Goal: Task Accomplishment & Management: Manage account settings

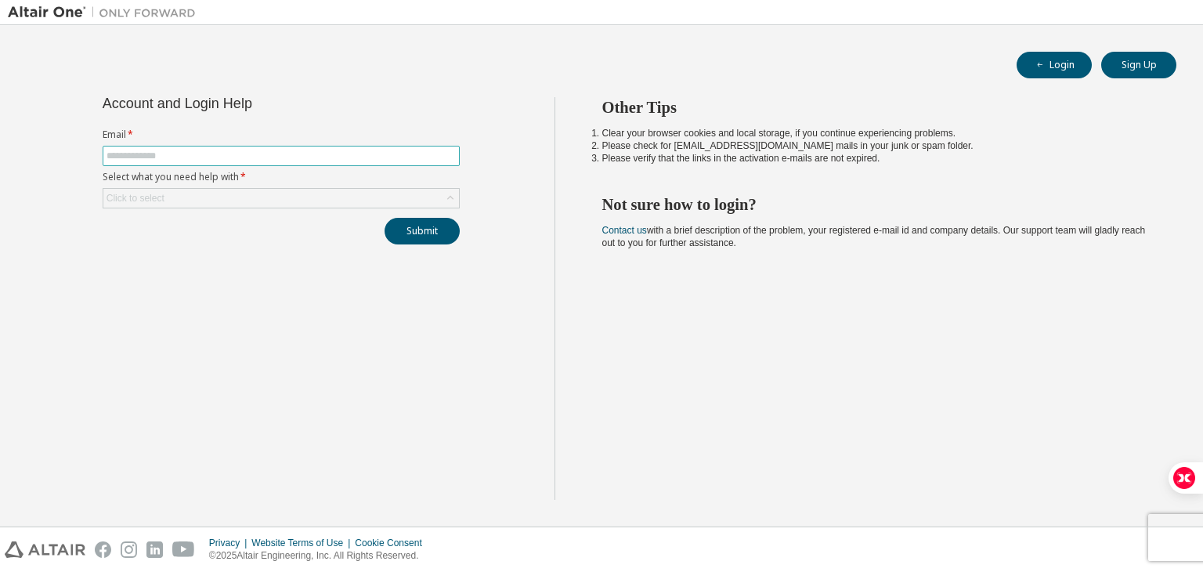
click at [197, 155] on input "text" at bounding box center [281, 156] width 349 height 13
click at [210, 204] on div "Click to select" at bounding box center [281, 198] width 356 height 19
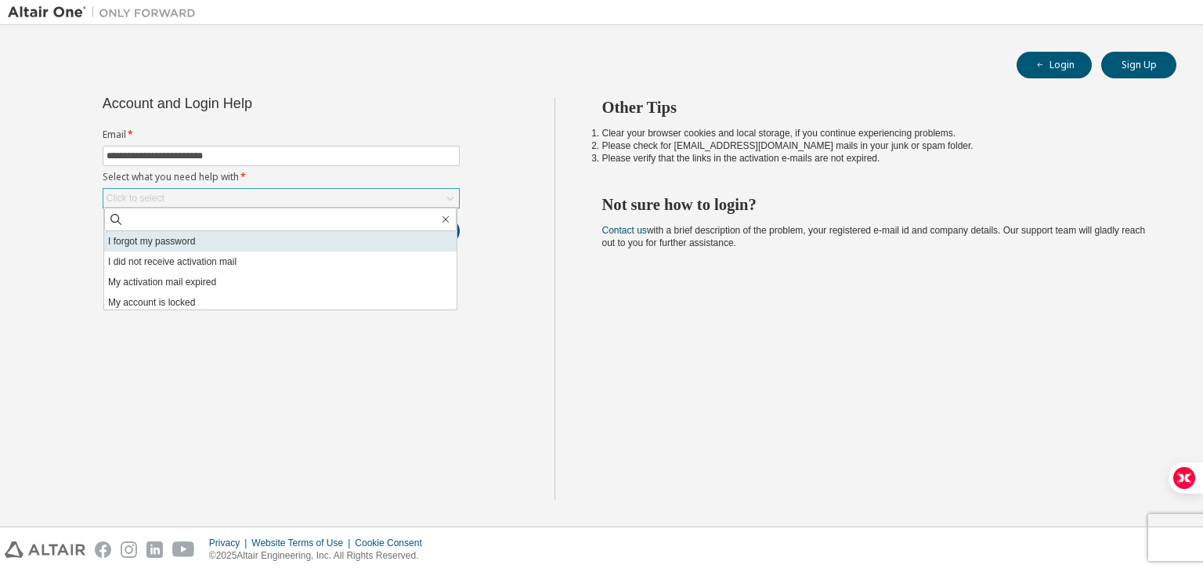
click at [184, 242] on li "I forgot my password" at bounding box center [280, 241] width 352 height 20
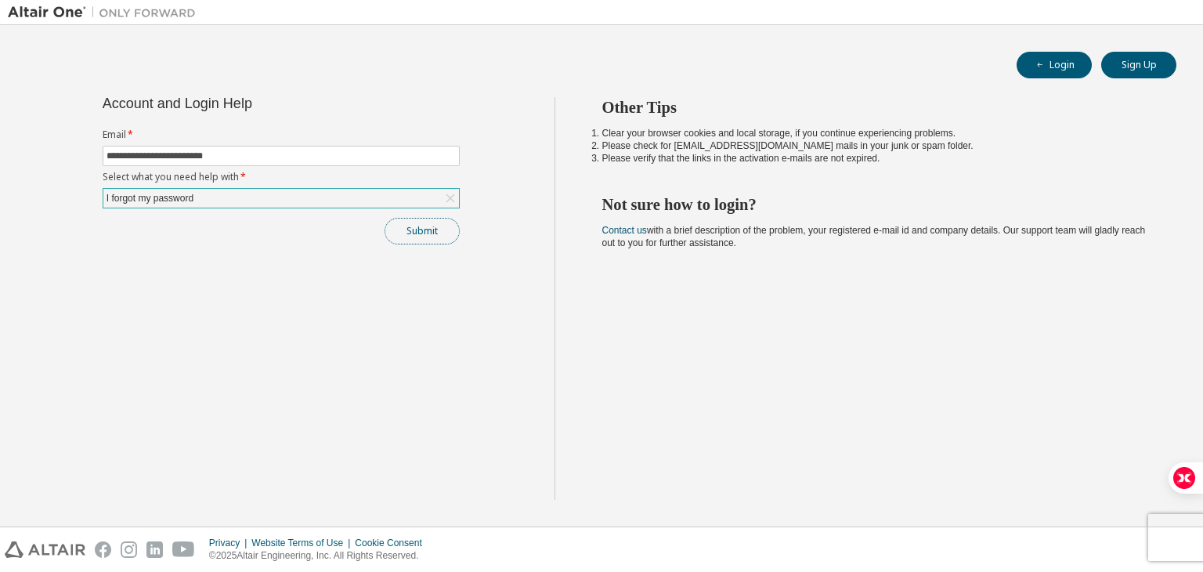
click at [404, 232] on button "Submit" at bounding box center [422, 231] width 75 height 27
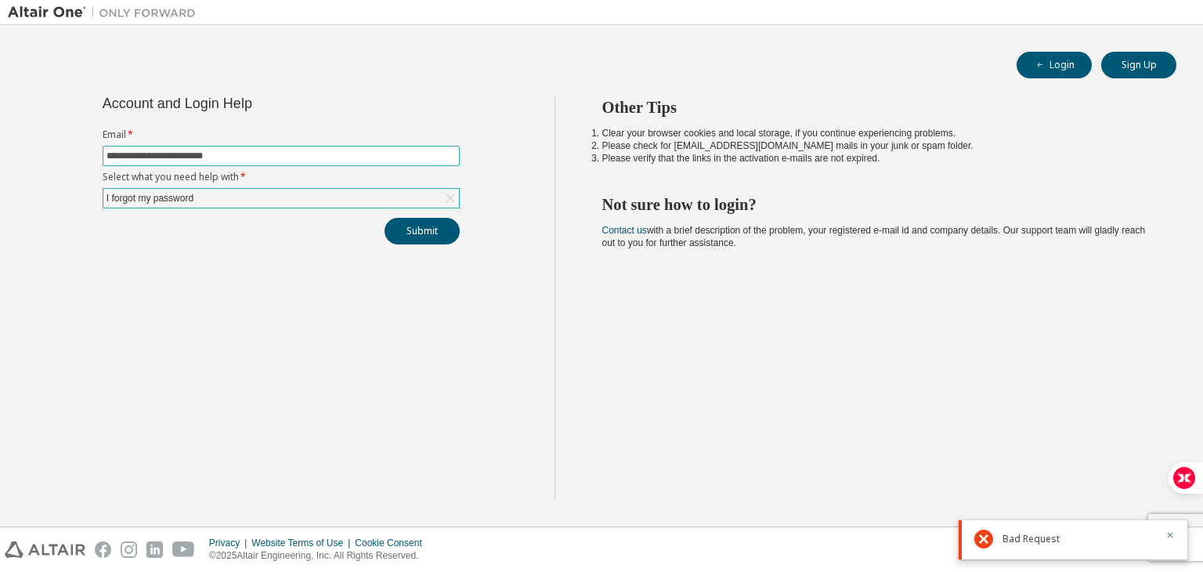
click at [266, 154] on input "**********" at bounding box center [281, 156] width 349 height 13
type input "**********"
click at [385, 218] on button "Submit" at bounding box center [422, 231] width 75 height 27
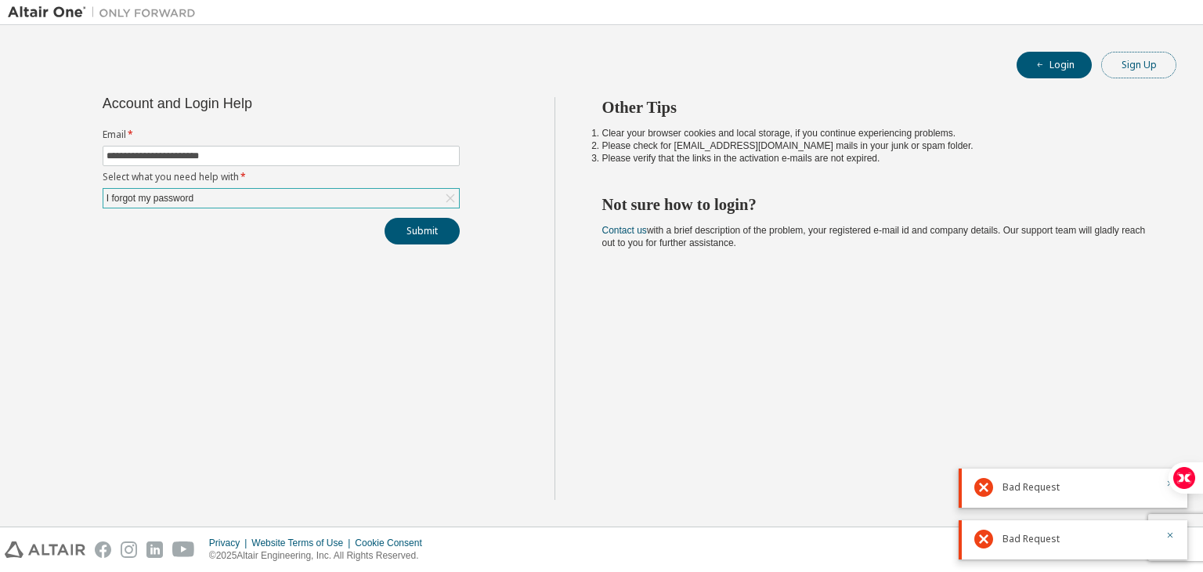
click at [1129, 64] on button "Sign Up" at bounding box center [1138, 65] width 75 height 27
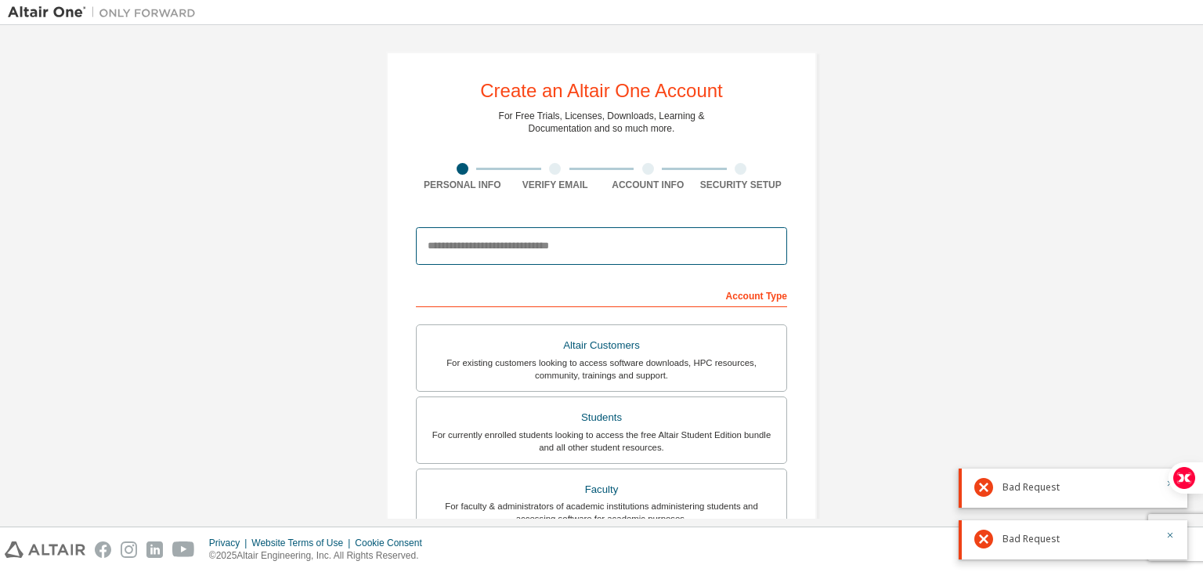
click at [490, 243] on input "email" at bounding box center [601, 246] width 371 height 38
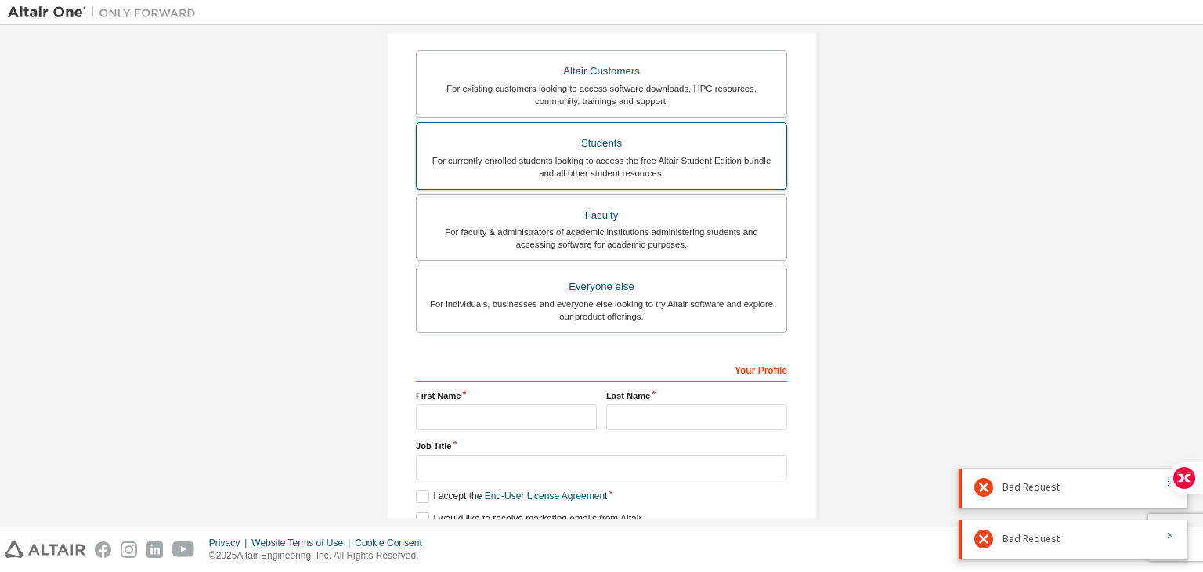
scroll to position [279, 0]
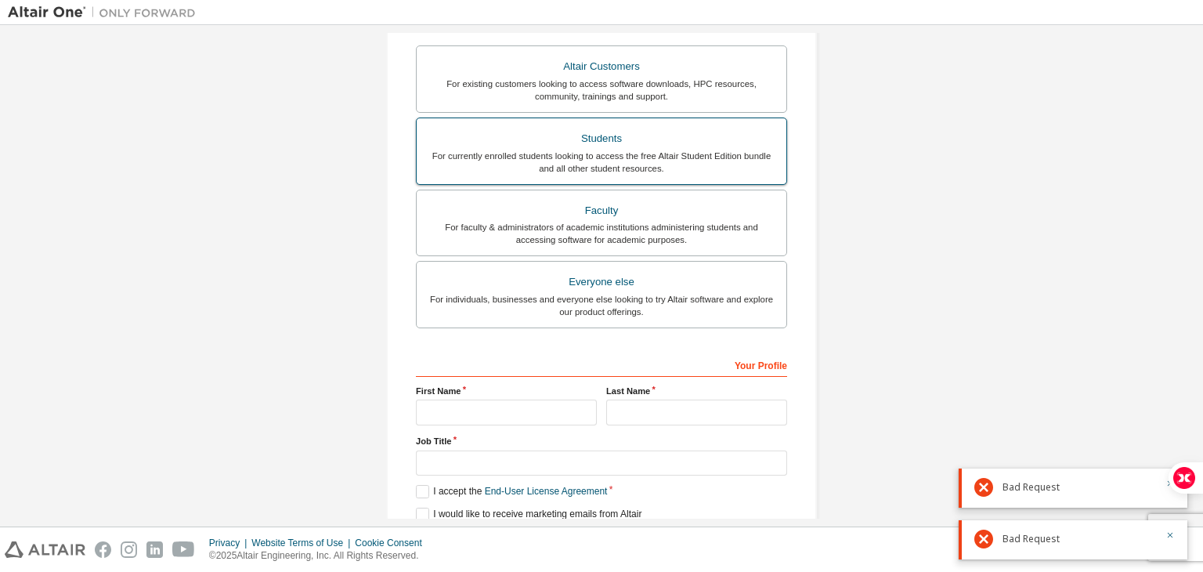
type input "**********"
click at [653, 170] on div "For currently enrolled students looking to access the free Altair Student Editi…" at bounding box center [601, 162] width 351 height 25
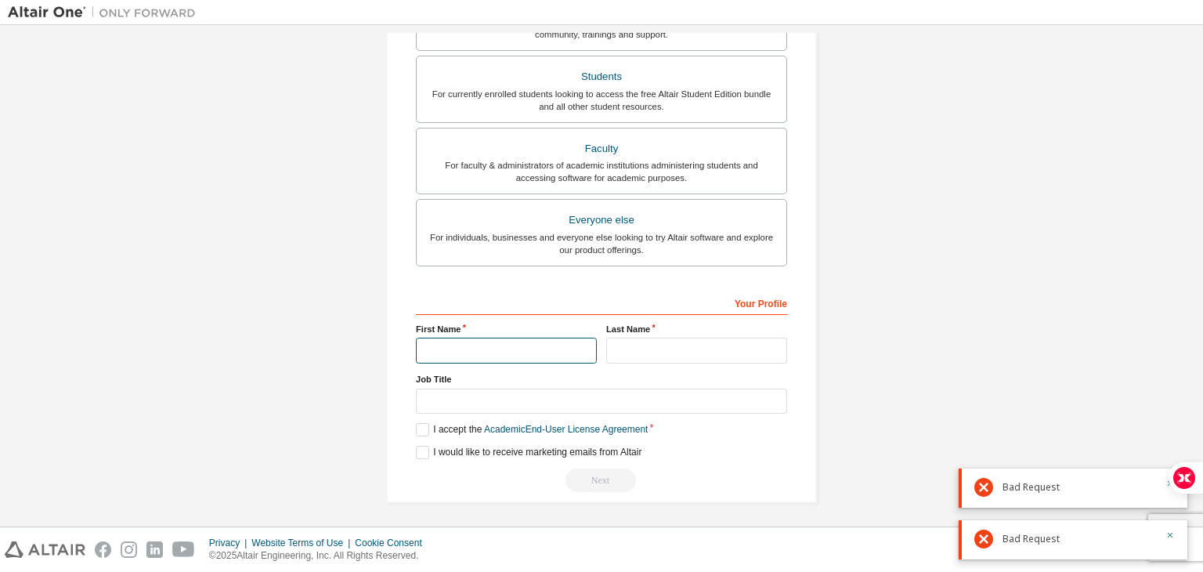
click at [503, 352] on input "text" at bounding box center [506, 351] width 181 height 26
type input "*****"
type input "*******"
click at [439, 427] on label "I accept the Academic End-User License Agreement" at bounding box center [532, 429] width 232 height 13
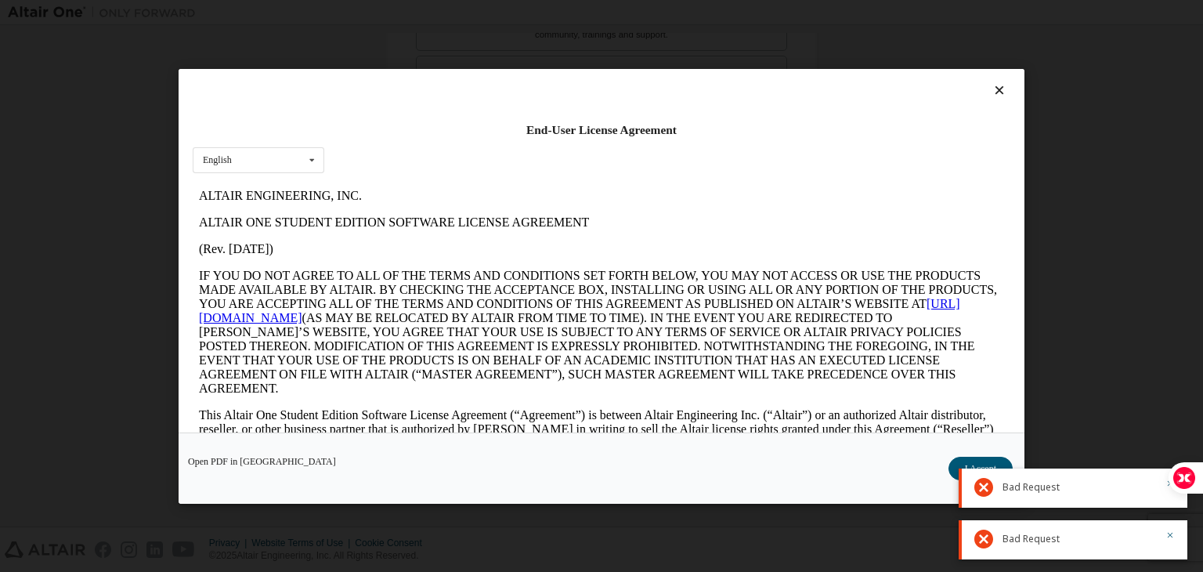
scroll to position [0, 0]
click at [959, 464] on button "I Accept" at bounding box center [981, 468] width 64 height 23
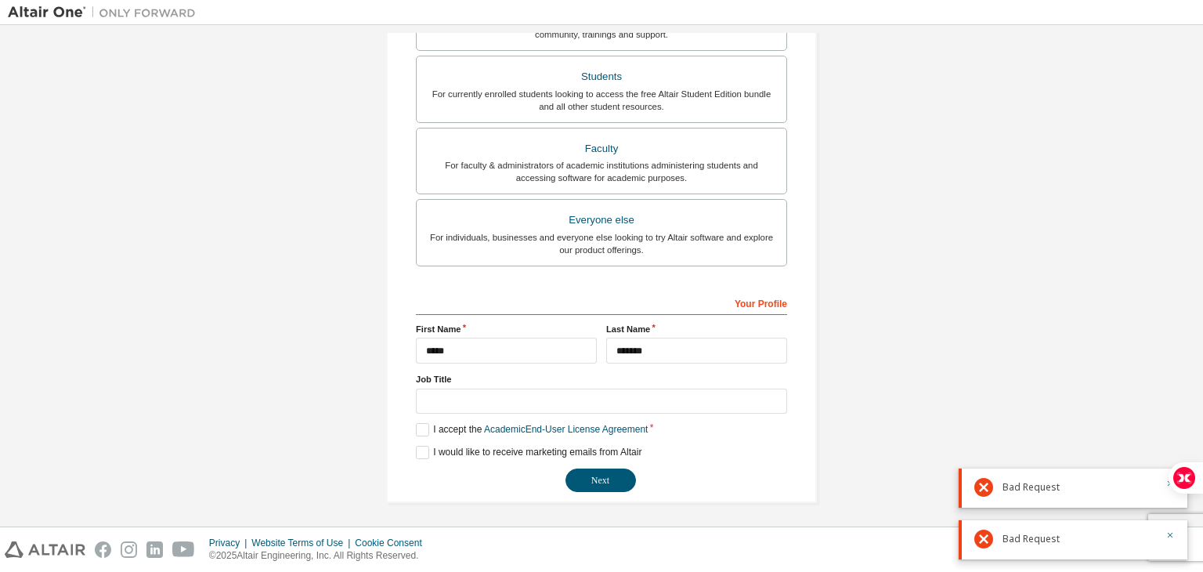
click at [987, 488] on icon at bounding box center [983, 487] width 19 height 19
click at [982, 543] on icon at bounding box center [983, 538] width 19 height 19
click at [1171, 537] on icon "button" at bounding box center [1170, 535] width 5 height 5
click at [1169, 537] on icon "button" at bounding box center [1169, 534] width 9 height 9
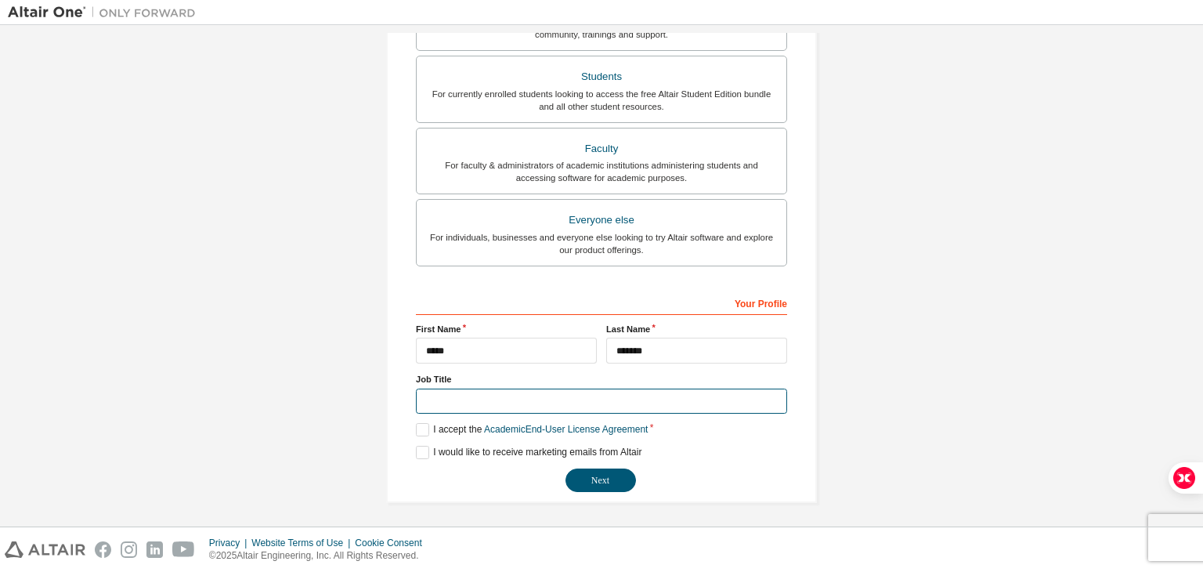
click at [562, 397] on input "text" at bounding box center [601, 401] width 371 height 26
type input "*******"
click at [605, 471] on button "Next" at bounding box center [601, 479] width 70 height 23
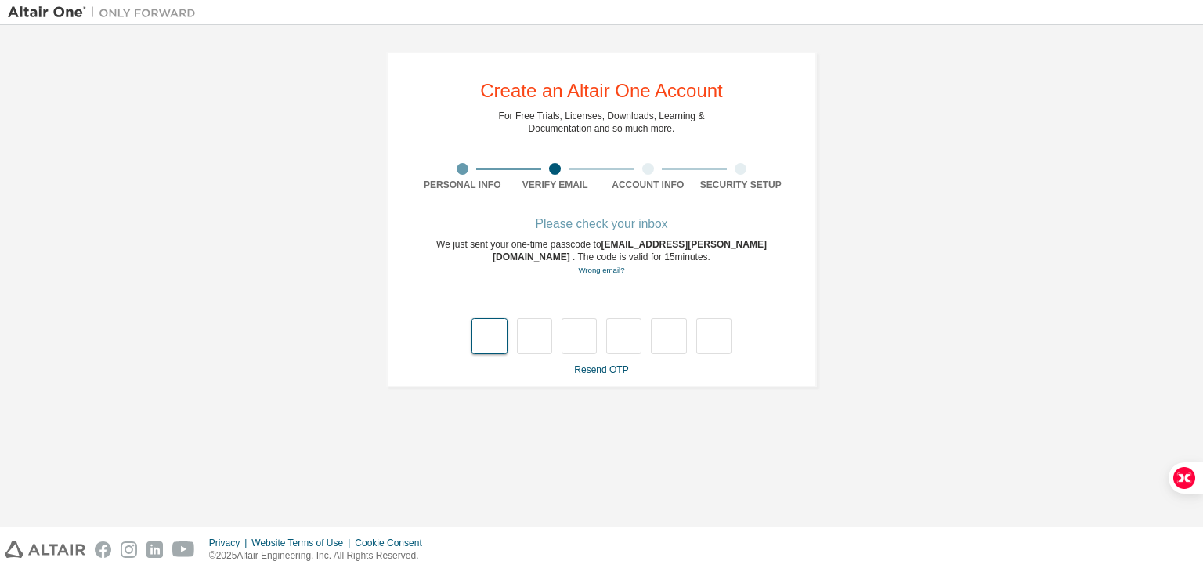
type input "*"
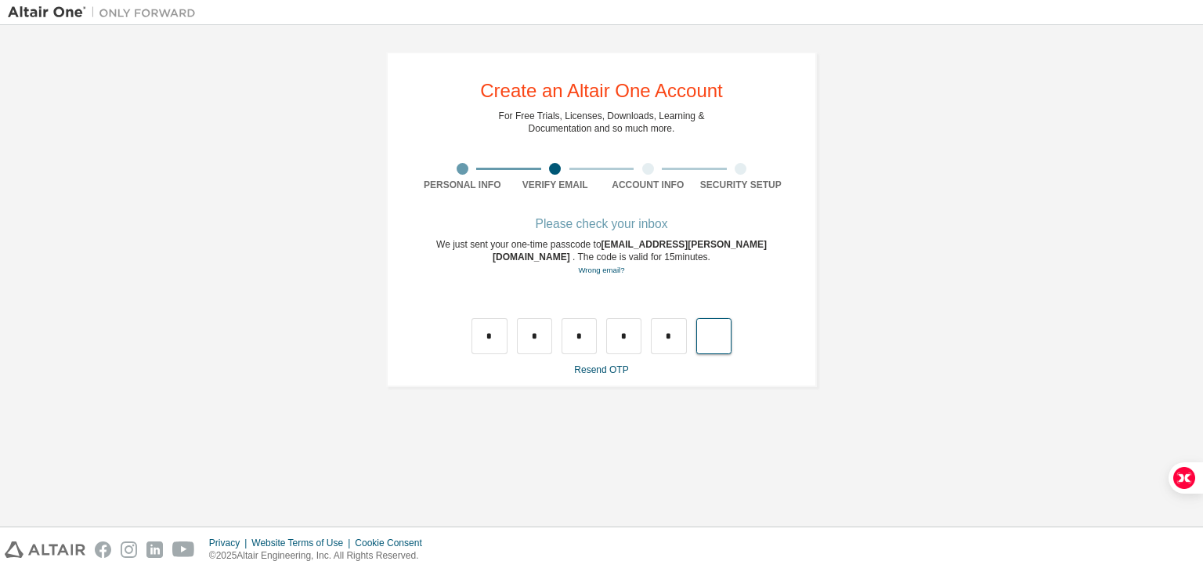
type input "*"
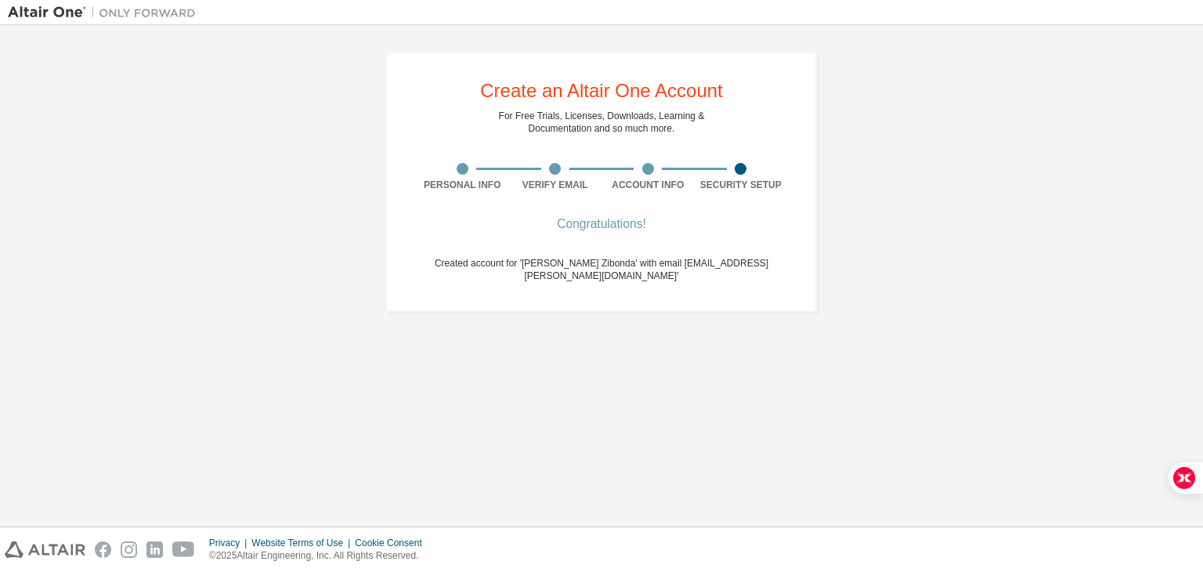
click at [694, 219] on div "Congratulations!" at bounding box center [601, 223] width 371 height 9
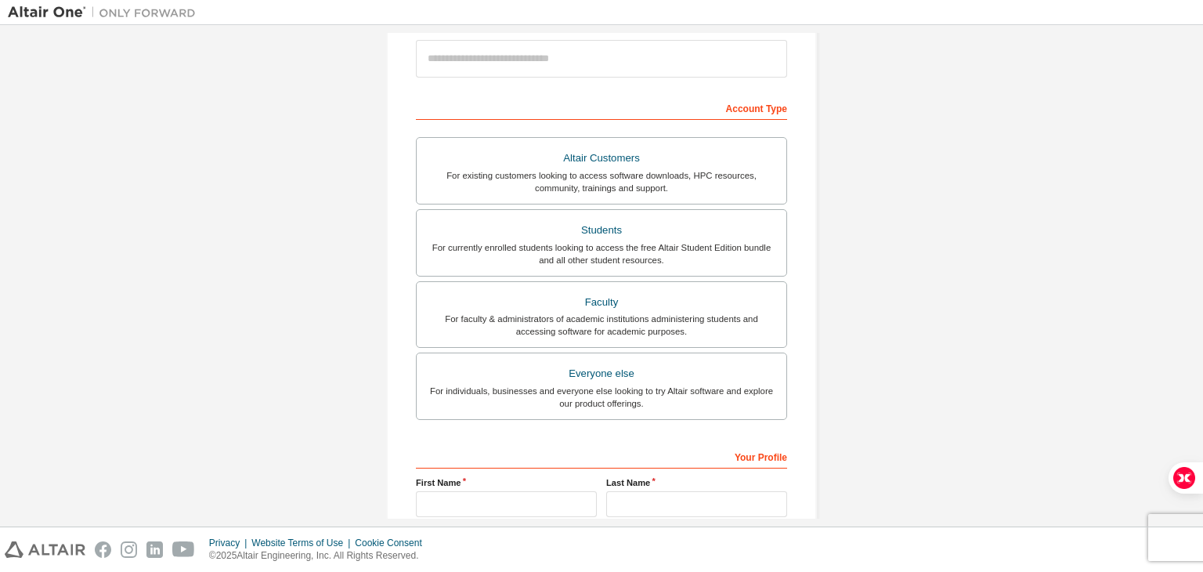
scroll to position [341, 0]
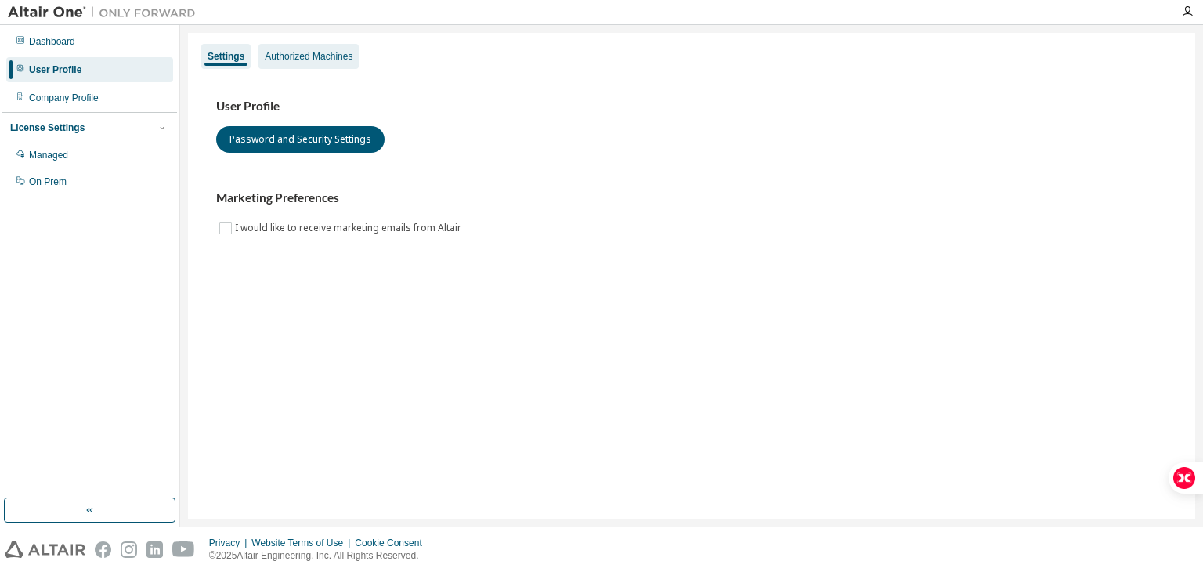
click at [295, 60] on div "Authorized Machines" at bounding box center [309, 56] width 88 height 13
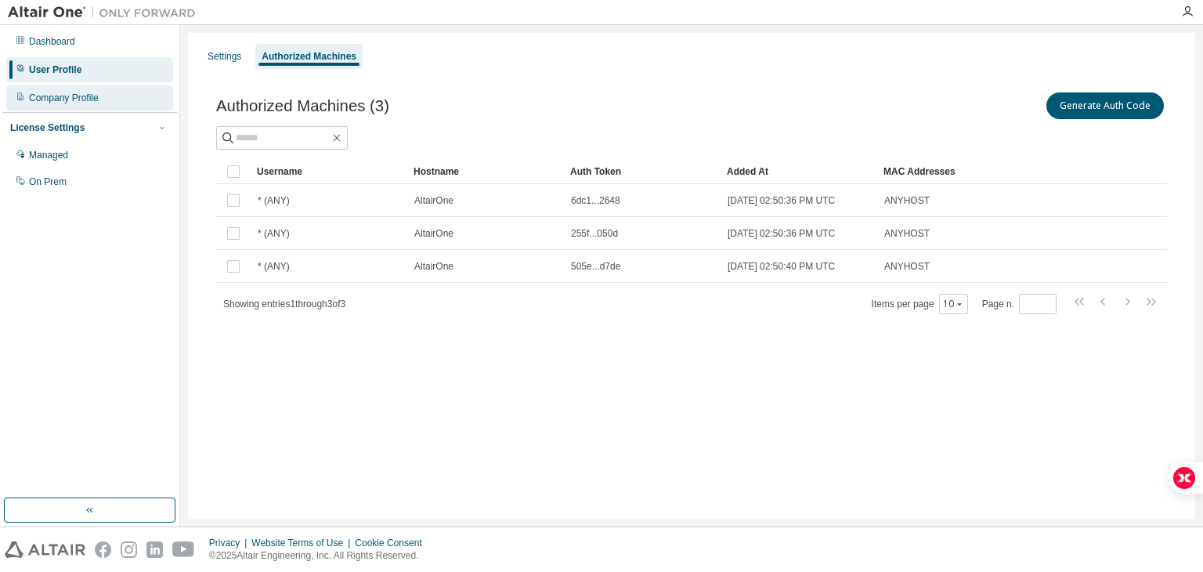
click at [62, 101] on div "Company Profile" at bounding box center [64, 98] width 70 height 13
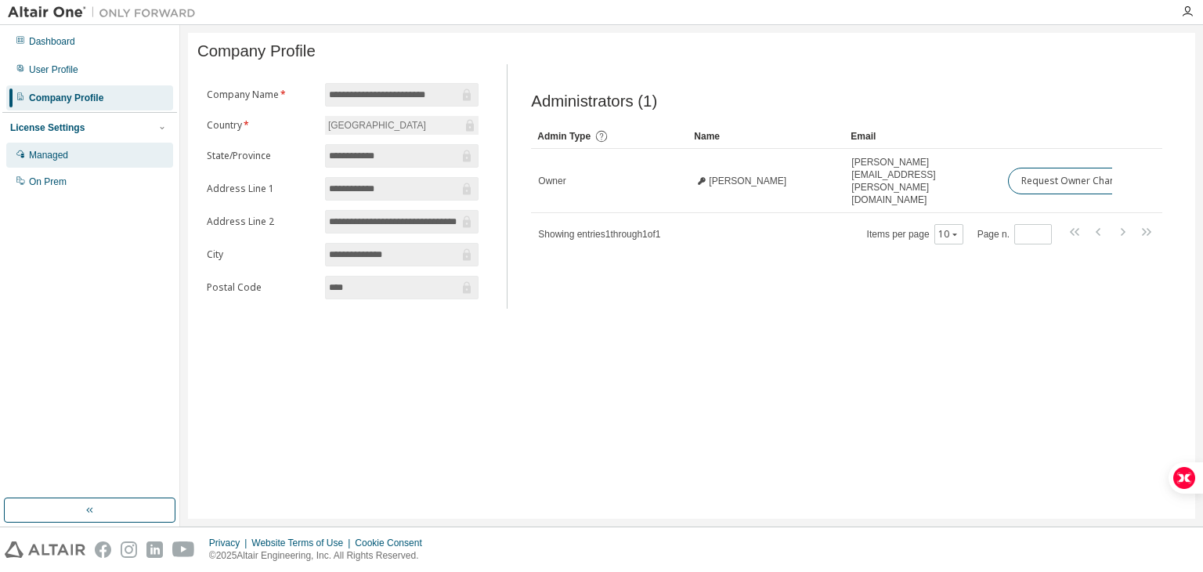
click at [60, 159] on div "Managed" at bounding box center [48, 155] width 39 height 13
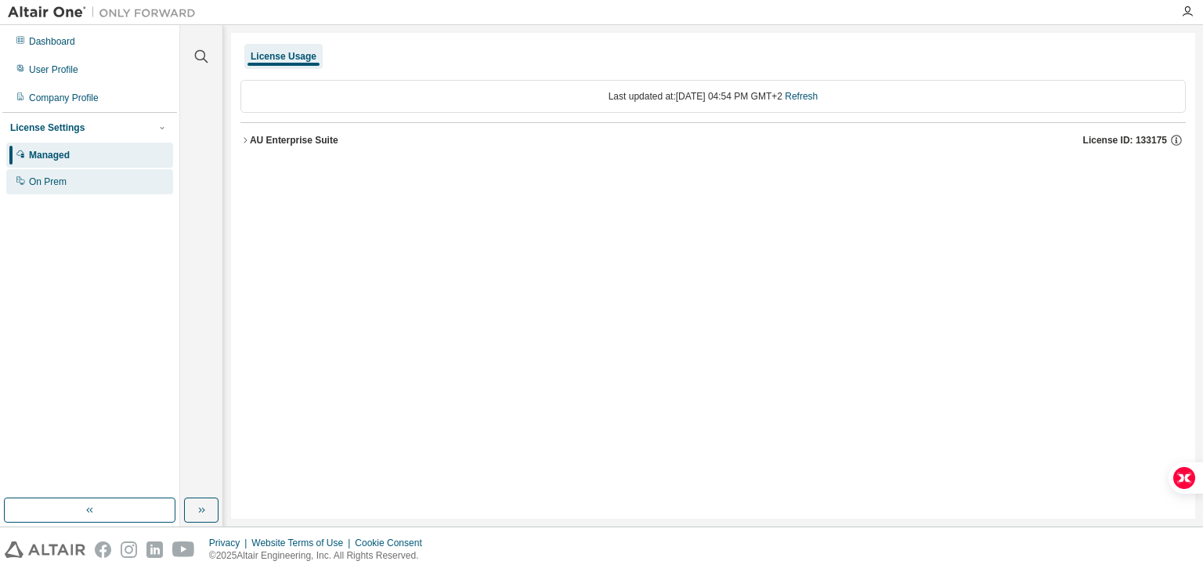
click at [76, 187] on div "On Prem" at bounding box center [89, 181] width 167 height 25
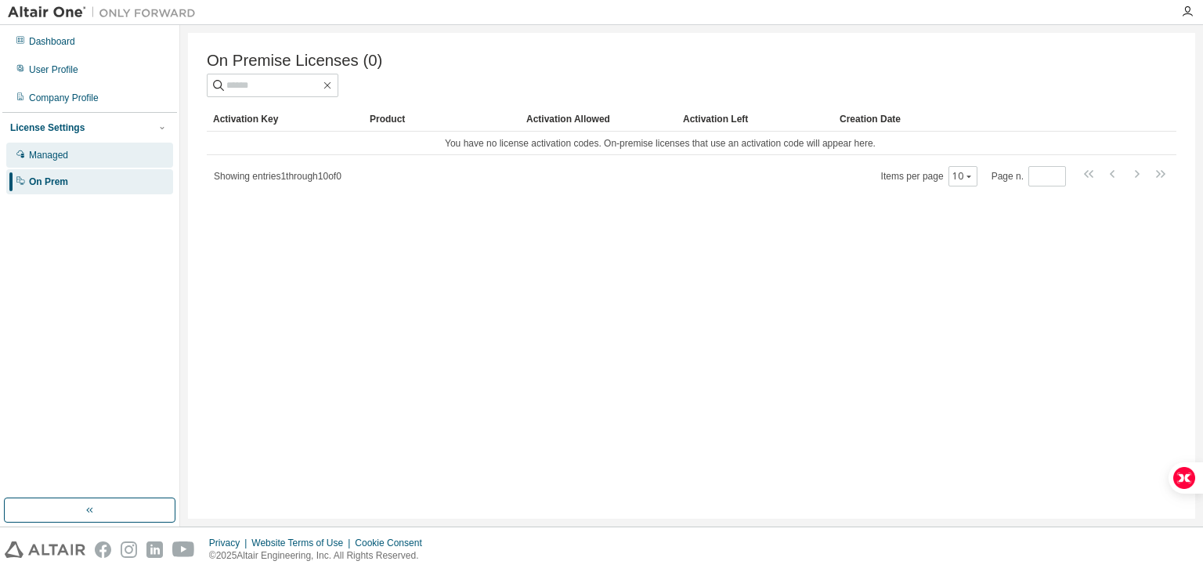
click at [61, 157] on div "Managed" at bounding box center [48, 155] width 39 height 13
